Goal: Information Seeking & Learning: Learn about a topic

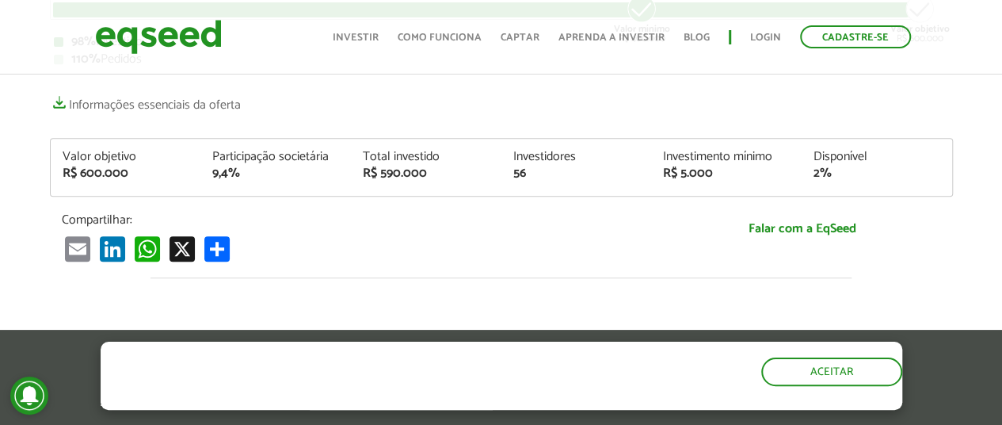
scroll to position [555, 0]
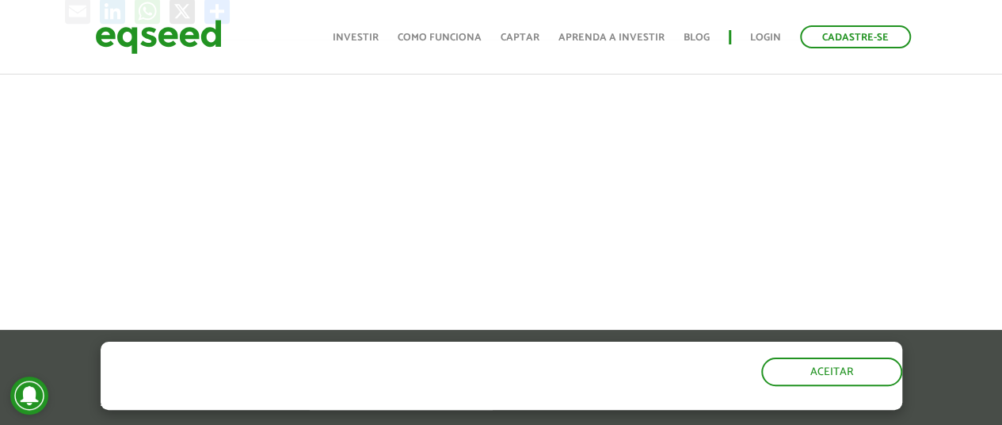
click at [0, 162] on div at bounding box center [501, 310] width 1002 height 540
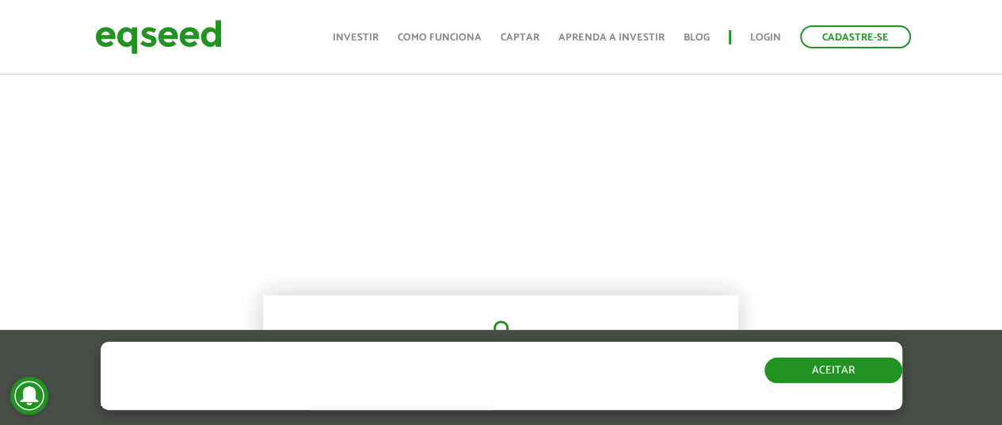
click at [864, 378] on button "Aceitar" at bounding box center [834, 369] width 138 height 25
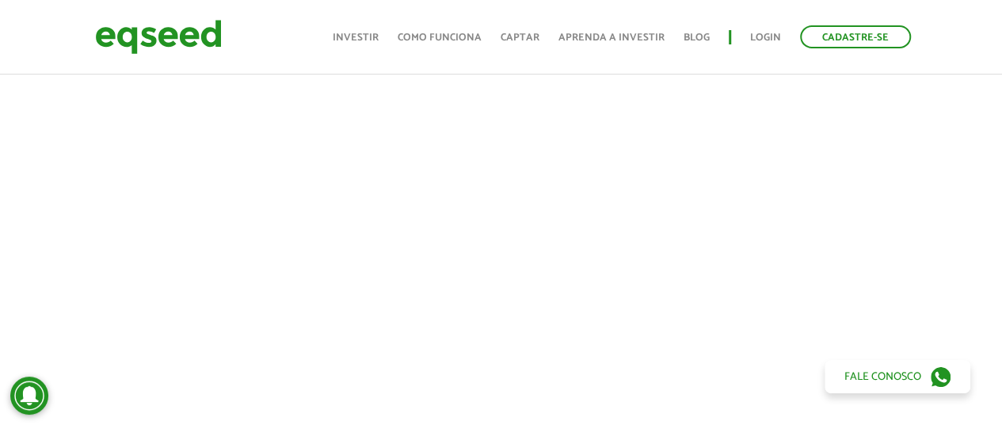
scroll to position [634, 0]
